Goal: Navigation & Orientation: Understand site structure

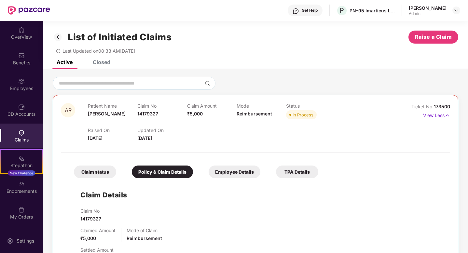
scroll to position [35, 0]
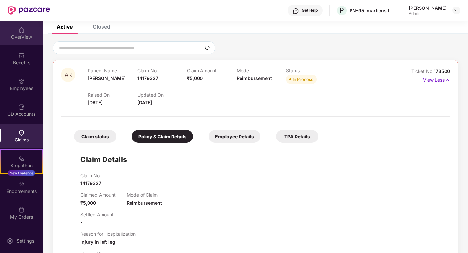
click at [26, 32] on div "OverView" at bounding box center [21, 33] width 43 height 24
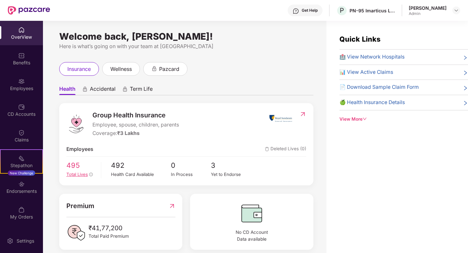
click at [81, 173] on span "Total Lives" at bounding box center [76, 174] width 21 height 5
